Goal: Task Accomplishment & Management: Manage account settings

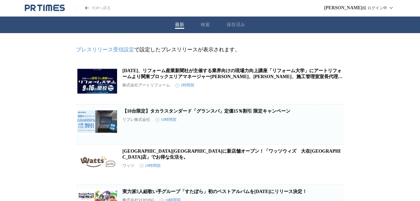
click at [48, 5] on icon "PR TIMESのトップページはこちら" at bounding box center [49, 8] width 6 height 6
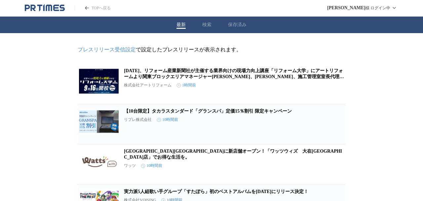
click at [241, 24] on button "保存済み" at bounding box center [237, 25] width 19 height 6
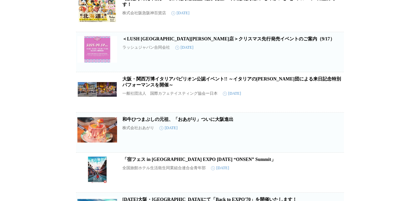
scroll to position [353, 0]
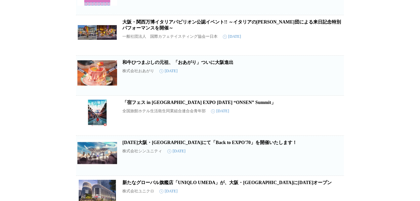
click at [335, 41] on icon "button" at bounding box center [333, 38] width 5 height 6
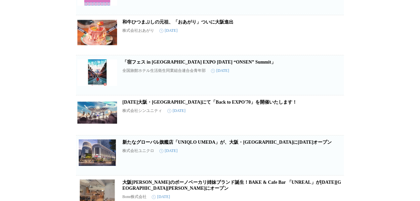
click at [335, 41] on icon "button" at bounding box center [333, 38] width 5 height 6
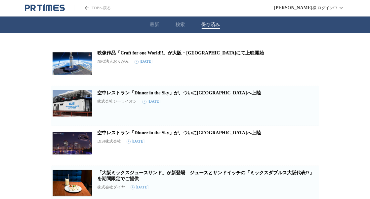
scroll to position [0, 0]
